Goal: Task Accomplishment & Management: Complete application form

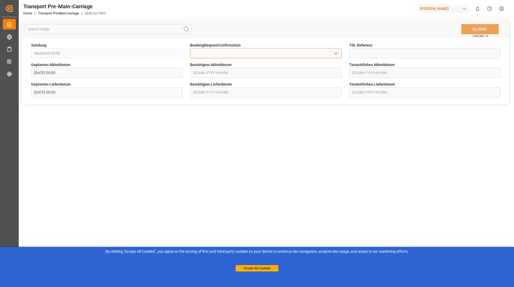
click at [339, 56] on input at bounding box center [265, 53] width 151 height 10
click at [335, 54] on polyline "open menu" at bounding box center [335, 54] width 3 height 2
click at [288, 68] on div "Yes" at bounding box center [265, 65] width 151 height 12
type input "Yes"
click at [479, 31] on button "SAVE" at bounding box center [479, 29] width 37 height 10
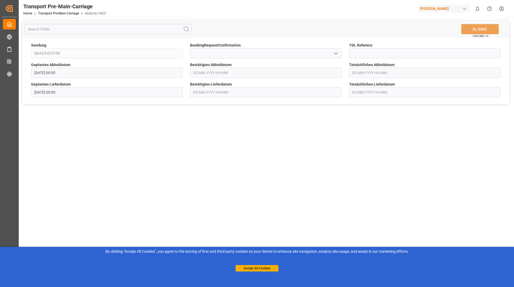
click at [334, 55] on icon "open menu" at bounding box center [335, 53] width 6 height 6
click at [307, 61] on div "Yes" at bounding box center [265, 65] width 151 height 12
type input "Yes"
click at [481, 32] on button "SAVE" at bounding box center [479, 29] width 37 height 10
click at [336, 54] on polyline "open menu" at bounding box center [335, 54] width 3 height 2
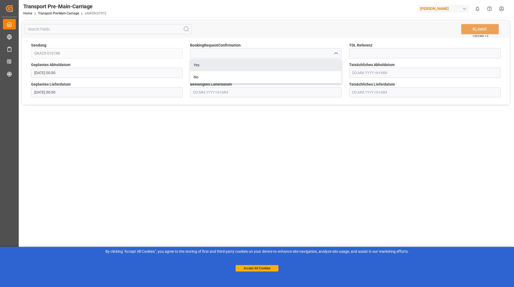
click at [319, 65] on div "Yes" at bounding box center [265, 65] width 151 height 12
type input "Yes"
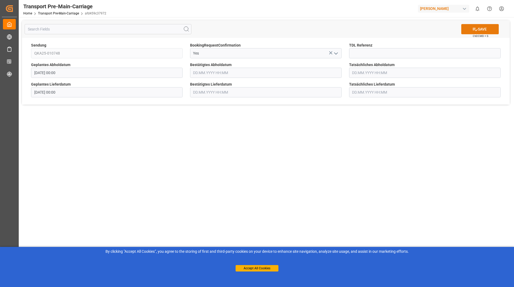
click at [477, 30] on button "SAVE" at bounding box center [479, 29] width 37 height 10
click at [335, 53] on icon "open menu" at bounding box center [335, 53] width 6 height 6
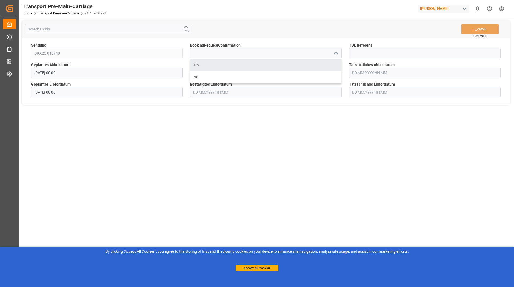
click at [278, 70] on div "Yes" at bounding box center [265, 65] width 151 height 12
type input "Yes"
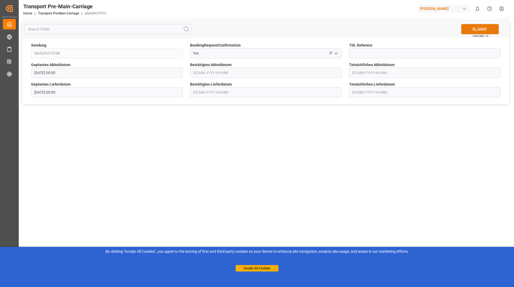
click at [473, 27] on icon at bounding box center [475, 29] width 6 height 6
click at [333, 53] on icon "open menu" at bounding box center [335, 53] width 6 height 6
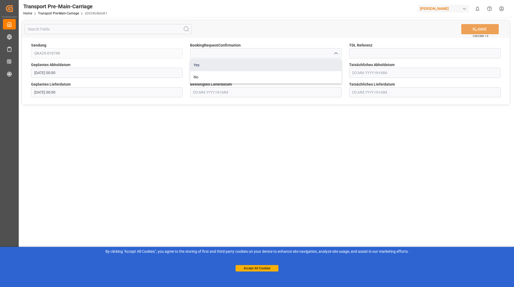
click at [305, 65] on div "Yes" at bounding box center [265, 65] width 151 height 12
type input "Yes"
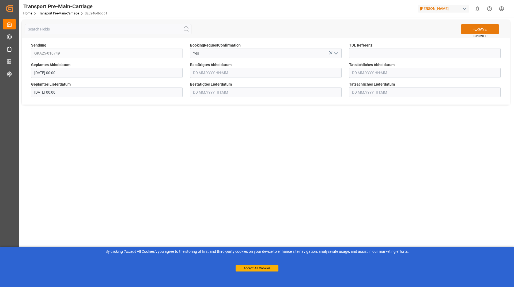
click at [489, 29] on button "SAVE" at bounding box center [479, 29] width 37 height 10
click at [335, 53] on icon "open menu" at bounding box center [335, 53] width 6 height 6
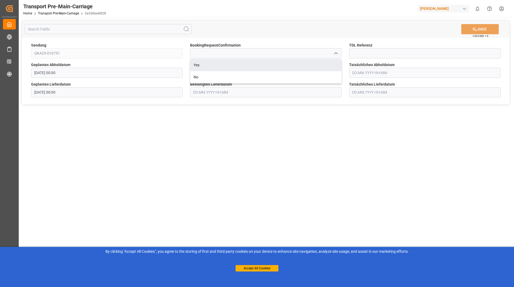
click at [307, 64] on div "Yes" at bounding box center [265, 65] width 151 height 12
type input "Yes"
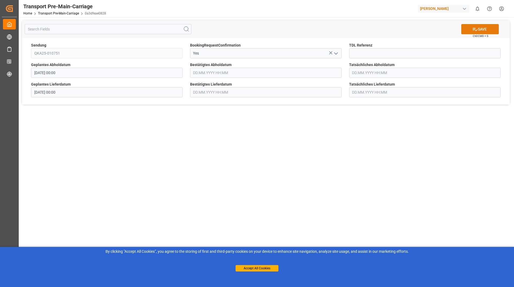
click at [489, 29] on button "SAVE" at bounding box center [479, 29] width 37 height 10
